Goal: Task Accomplishment & Management: Manage account settings

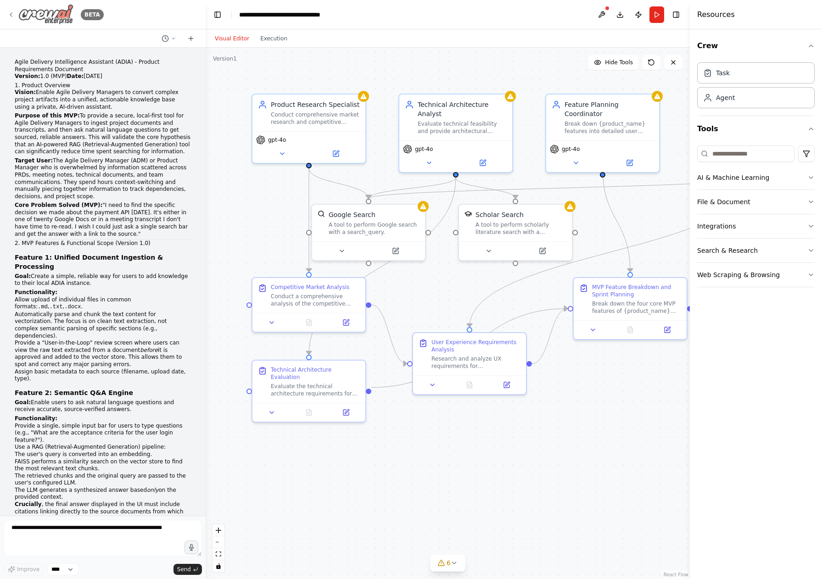
scroll to position [1894, 0]
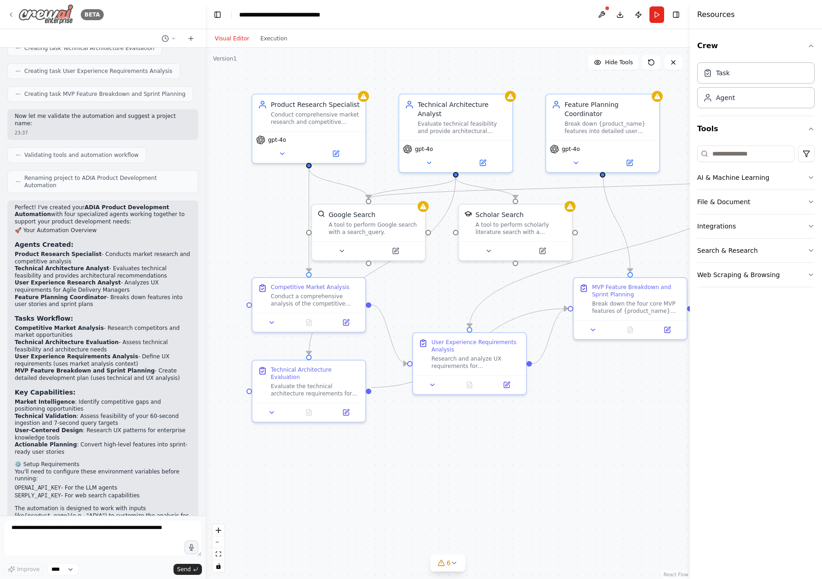
click at [7, 17] on icon at bounding box center [10, 14] width 7 height 7
click at [609, 11] on button at bounding box center [602, 14] width 15 height 17
click at [600, 16] on div at bounding box center [602, 14] width 15 height 17
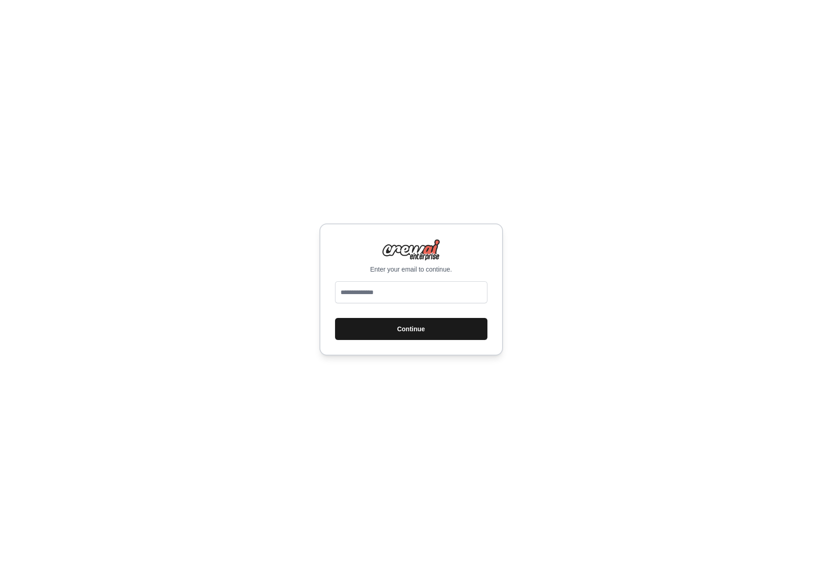
click at [443, 338] on button "Continue" at bounding box center [411, 329] width 152 height 22
click at [440, 335] on button "Continue" at bounding box center [411, 329] width 152 height 22
click at [417, 287] on input "email" at bounding box center [411, 292] width 152 height 22
type input "**********"
click at [420, 333] on button "Continue" at bounding box center [411, 329] width 152 height 22
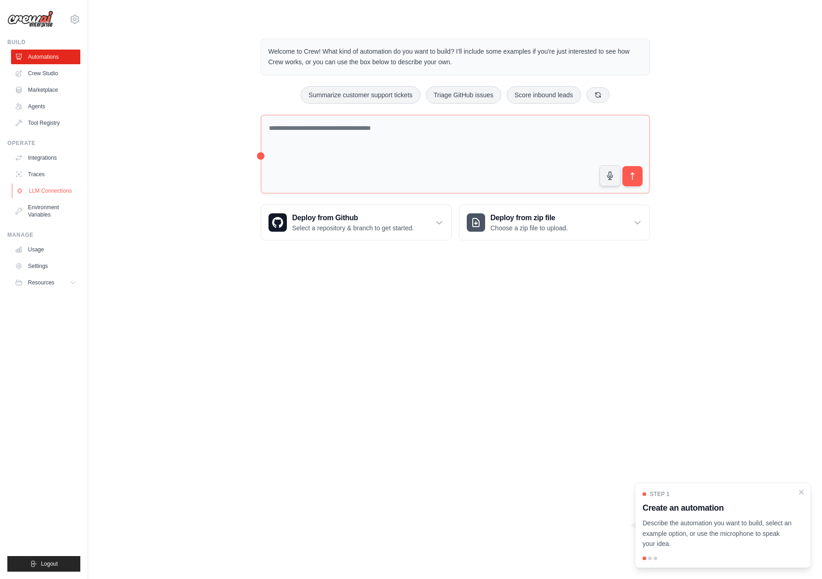
click at [40, 187] on link "LLM Connections" at bounding box center [46, 191] width 69 height 15
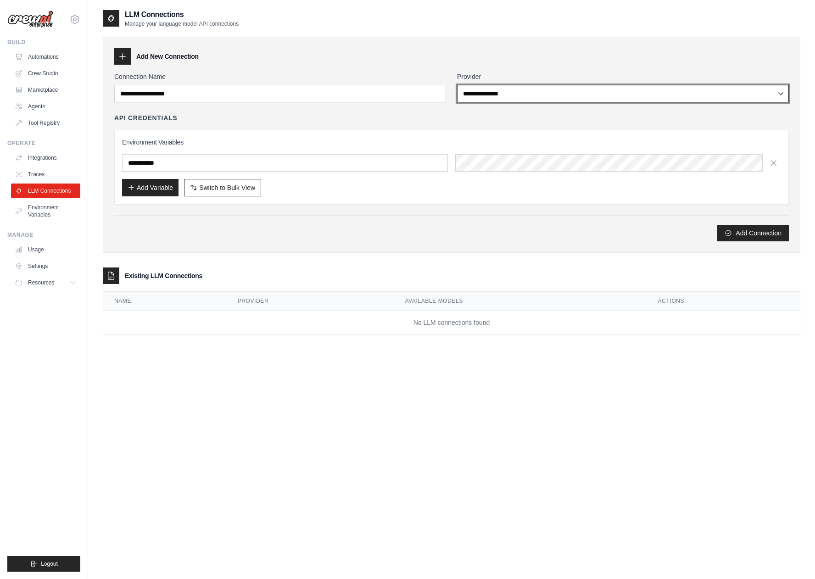
click at [644, 99] on select "**********" at bounding box center [623, 93] width 332 height 17
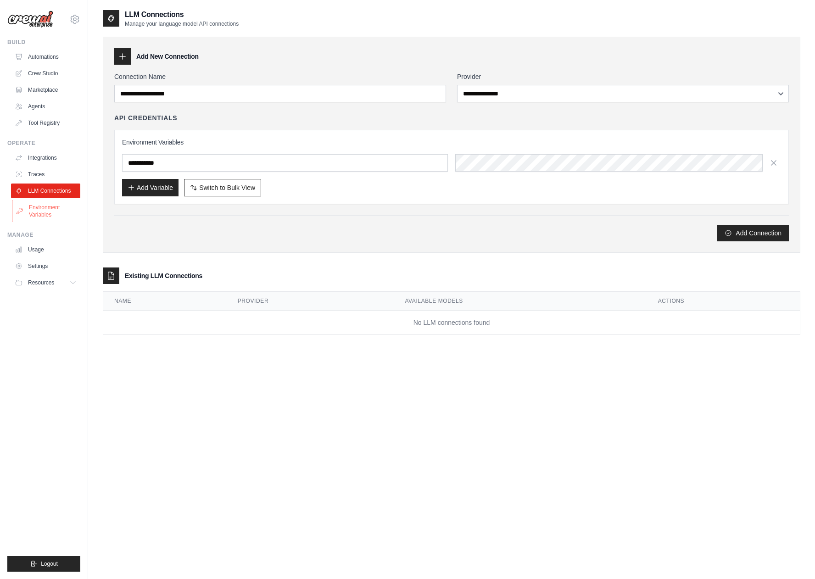
click at [50, 216] on link "Environment Variables" at bounding box center [46, 211] width 69 height 22
